Goal: Task Accomplishment & Management: Manage account settings

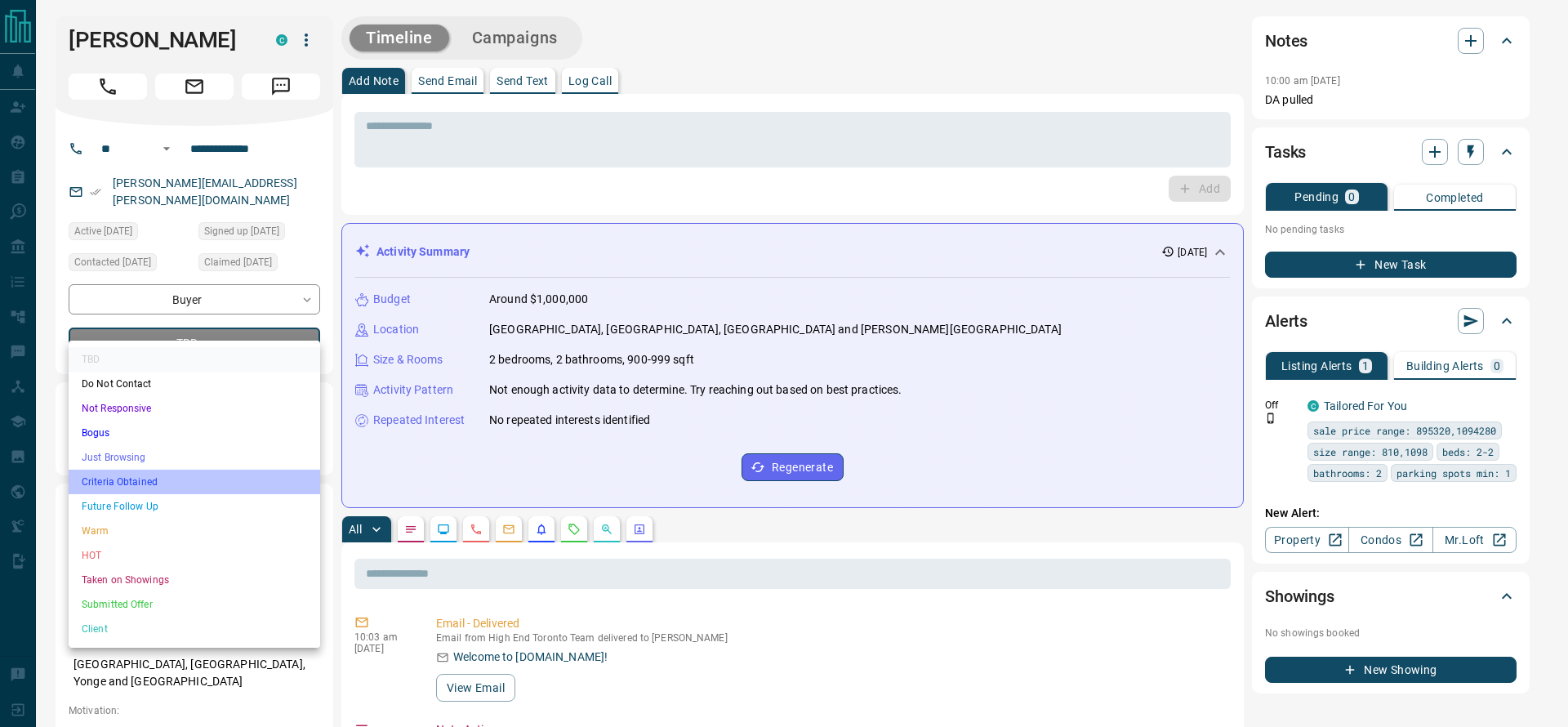
click at [193, 482] on li "Criteria Obtained" at bounding box center [194, 482] width 251 height 25
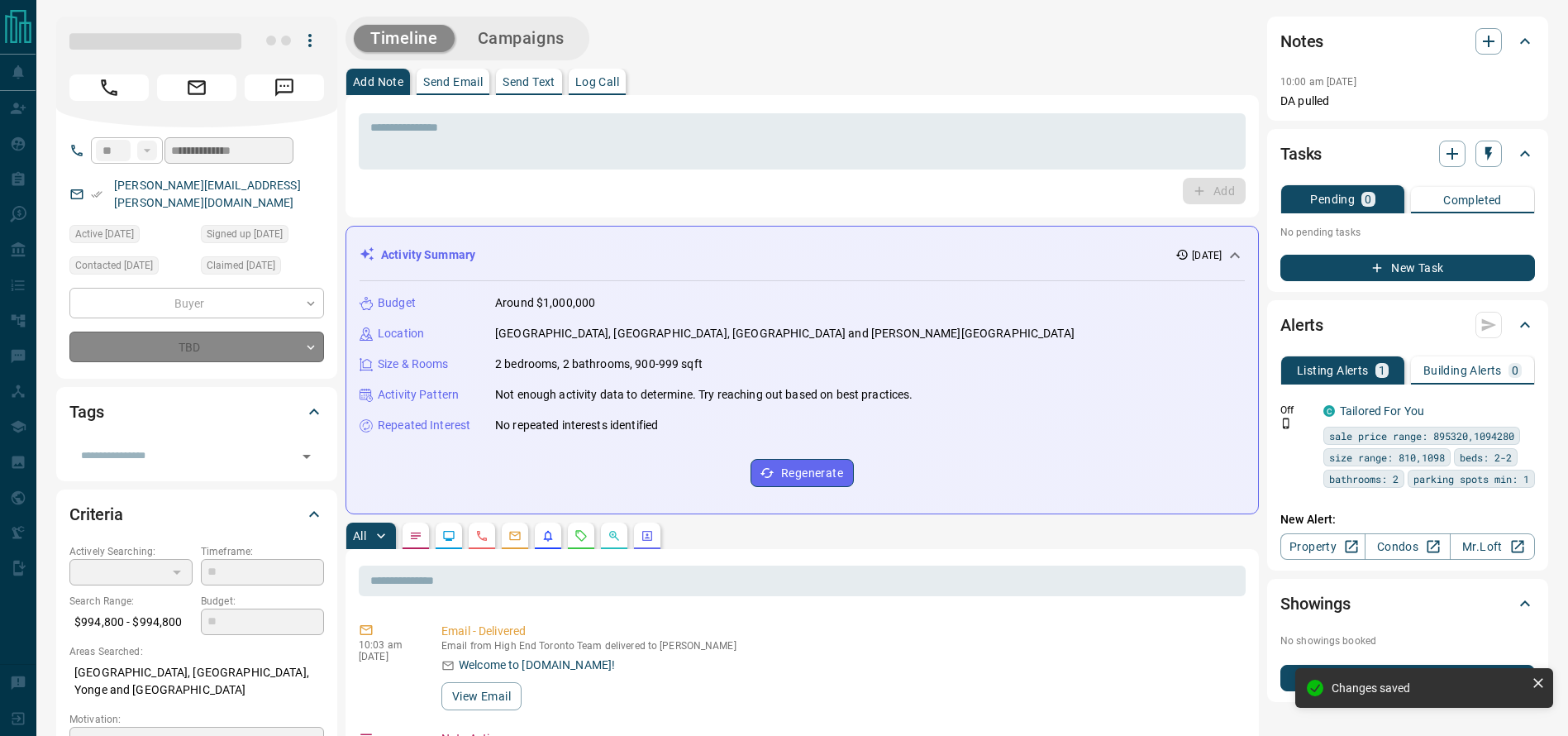
type input "*"
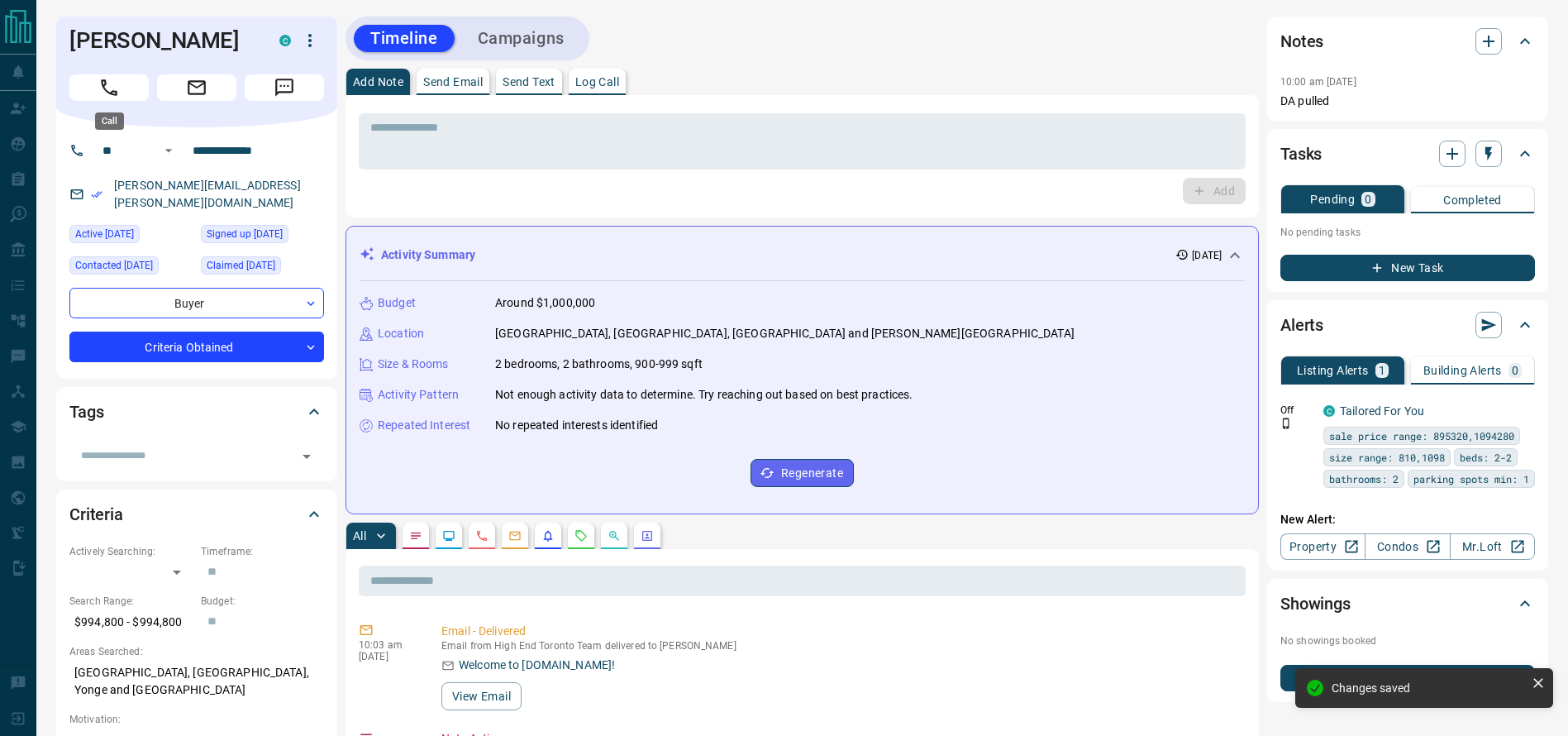
click at [76, 93] on button "Call" at bounding box center [109, 88] width 79 height 27
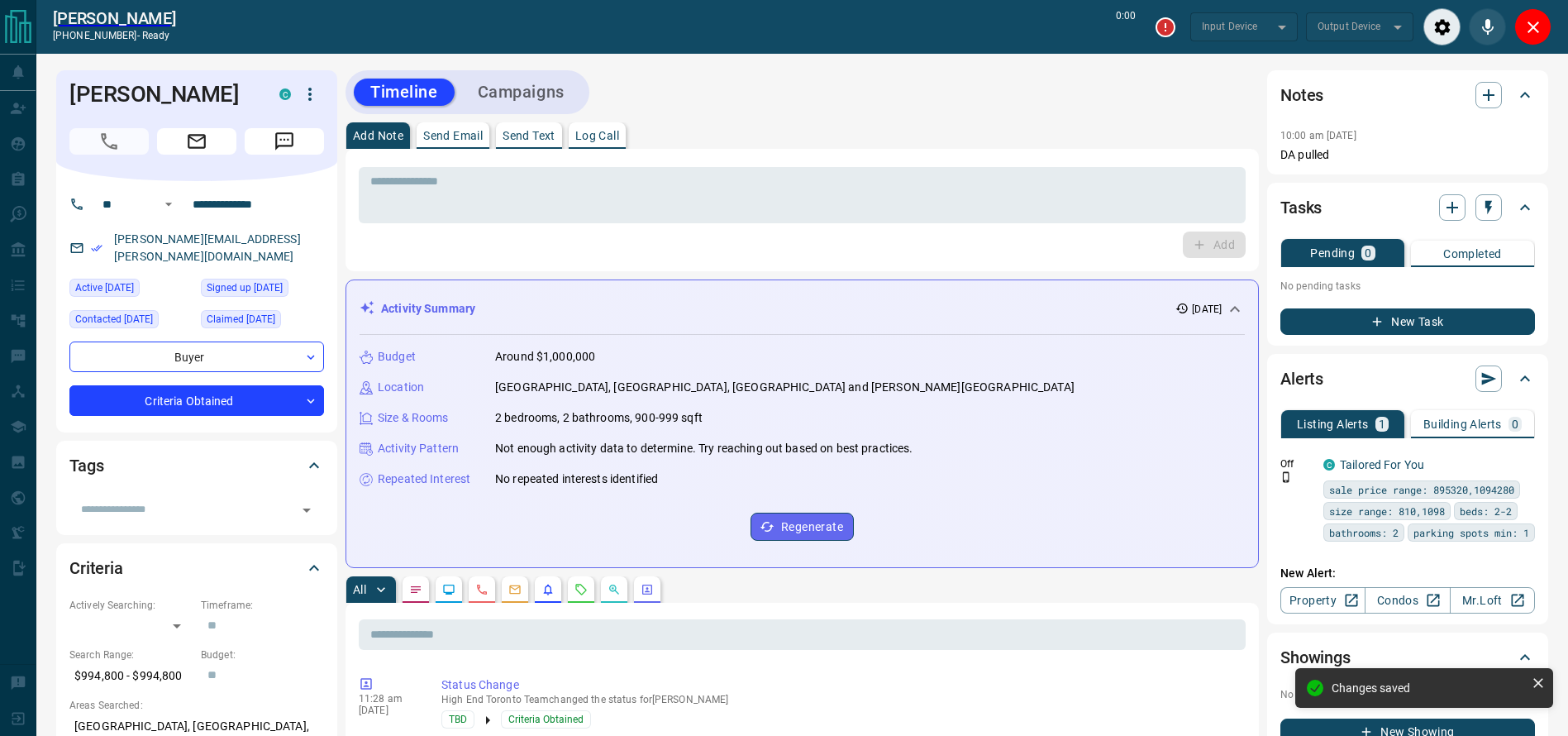
type input "*******"
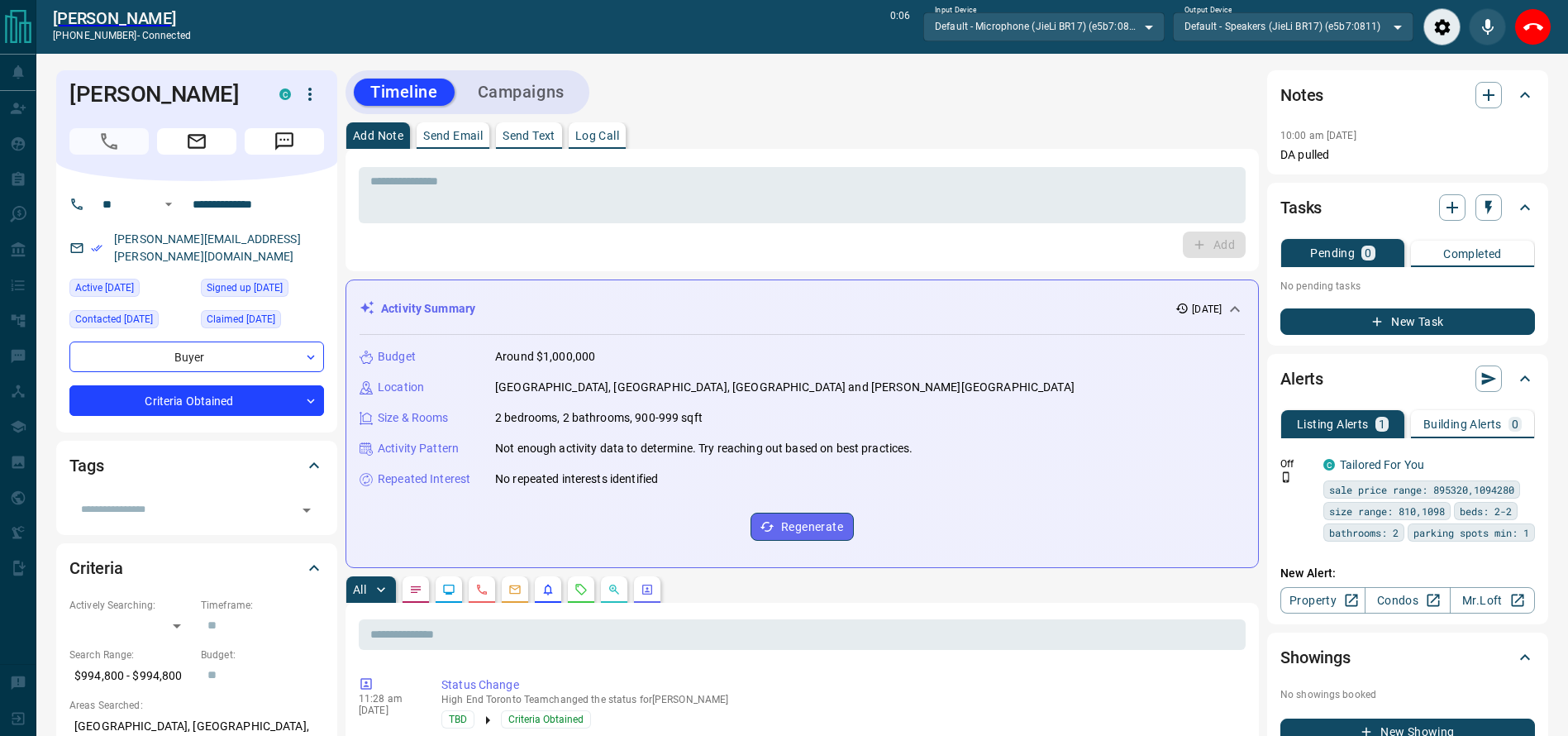
click at [1510, 40] on div at bounding box center [1488, 27] width 128 height 37
click at [1557, 21] on div "[PERSON_NAME] [PHONE_NUMBER] - connected 0:06 Input Device Default - Microphone…" at bounding box center [802, 27] width 1532 height 54
click at [1550, 21] on div "[PERSON_NAME] [PHONE_NUMBER] - connected 0:07 Input Device Default - Microphone…" at bounding box center [802, 27] width 1532 height 54
click at [1550, 21] on button "End Call" at bounding box center [1533, 27] width 37 height 37
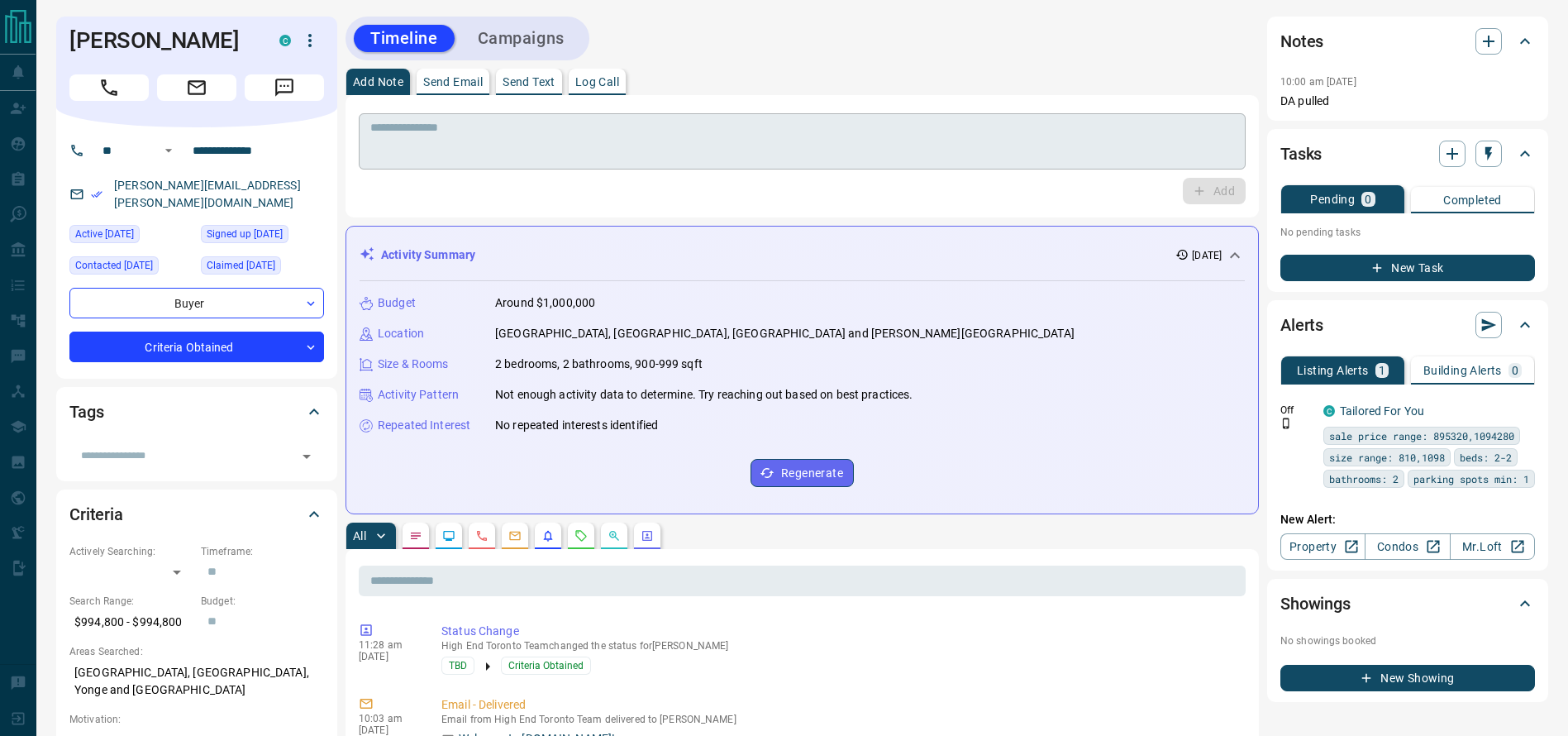
click at [891, 115] on div "* ​" at bounding box center [802, 141] width 887 height 56
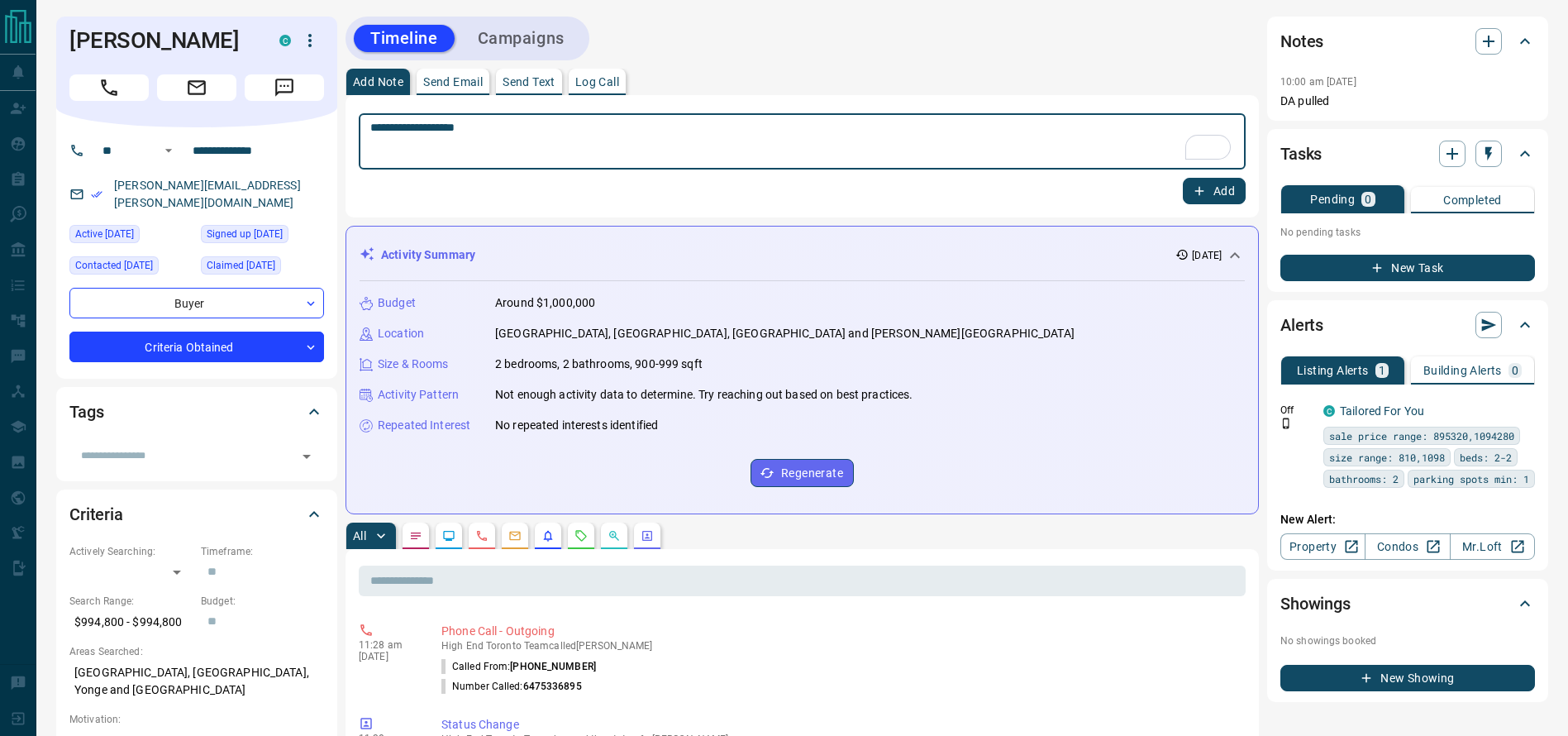
type textarea "**********"
click at [1204, 193] on icon "button" at bounding box center [1199, 191] width 15 height 15
